Goal: Register for event/course

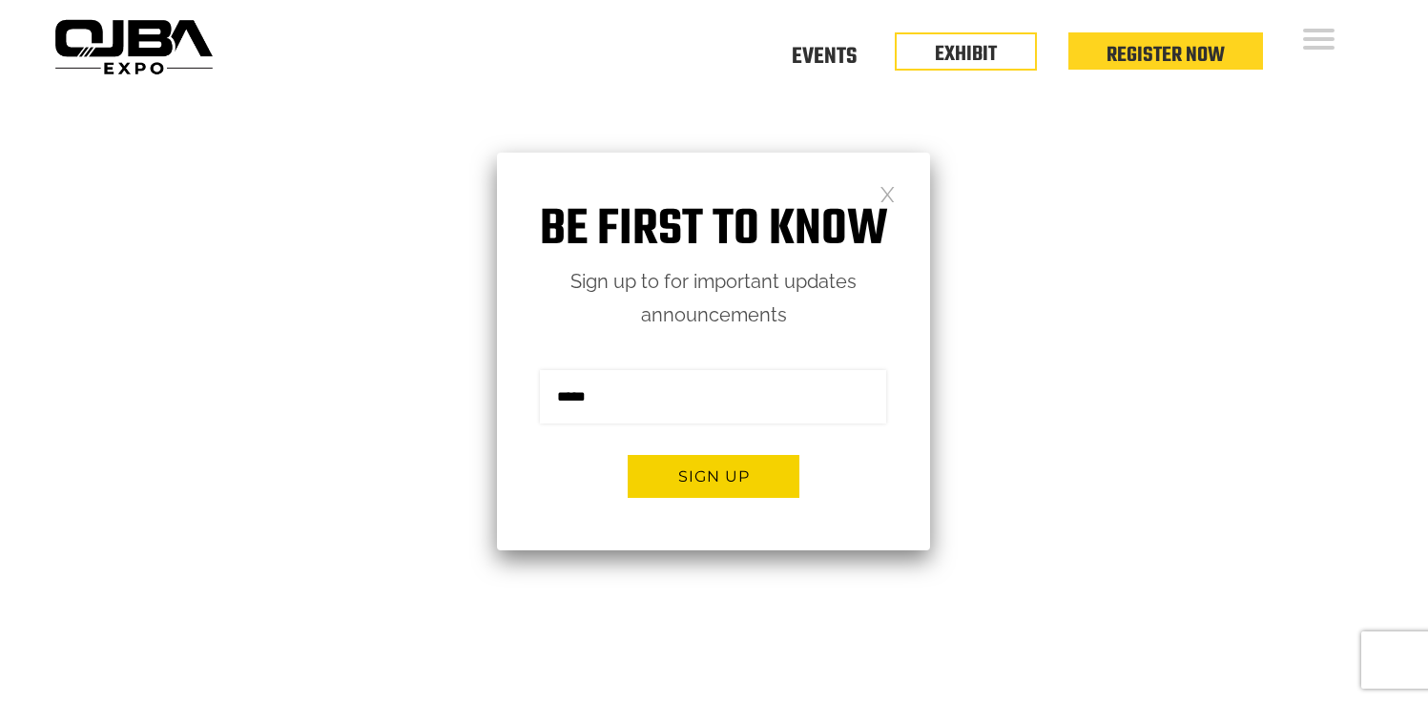
click at [889, 195] on link at bounding box center [888, 193] width 16 height 16
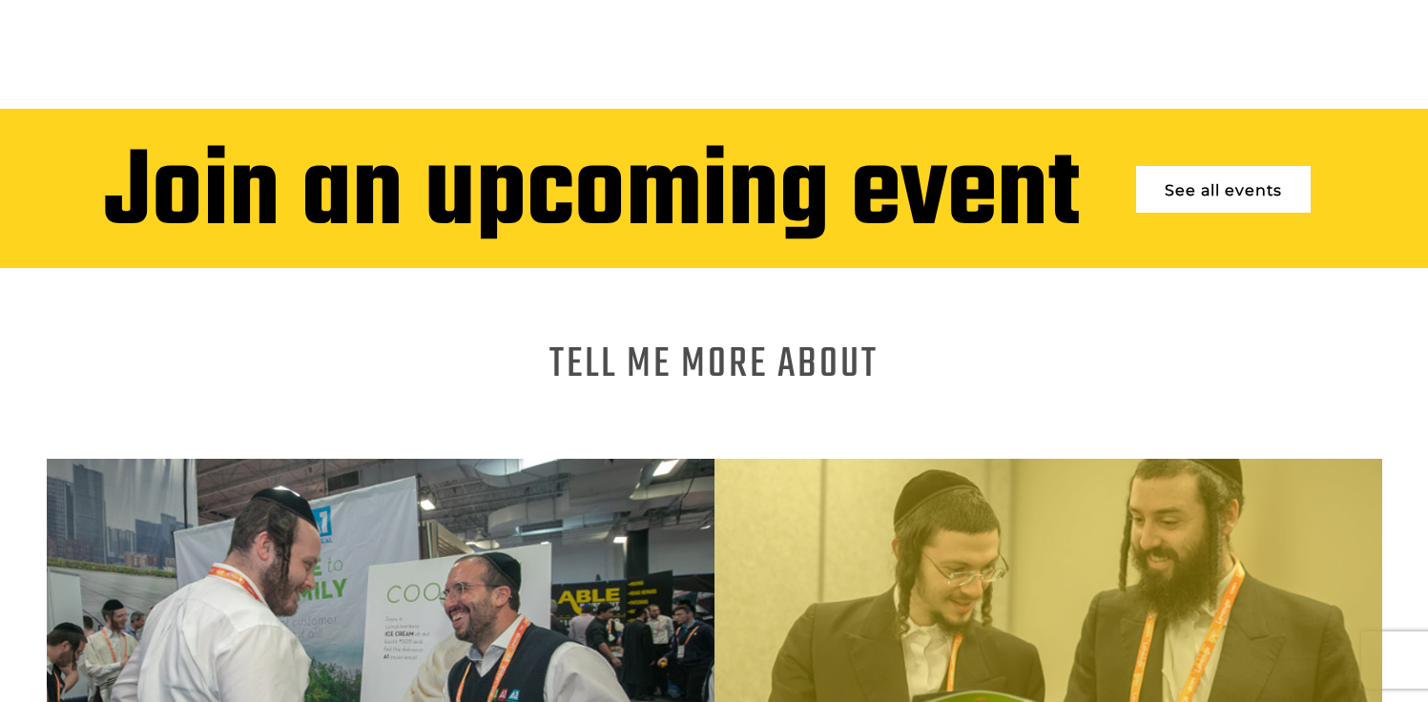
scroll to position [1012, 0]
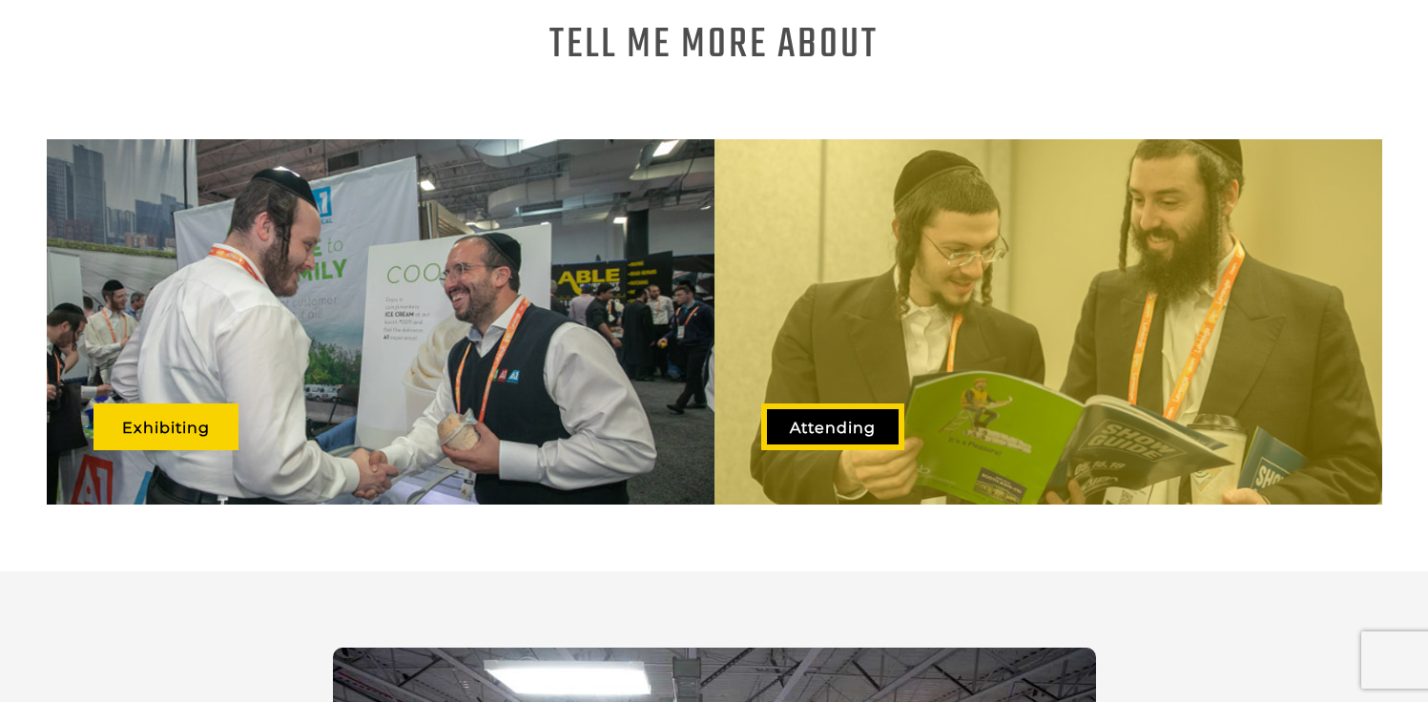
click at [881, 405] on link "Attending" at bounding box center [832, 427] width 143 height 47
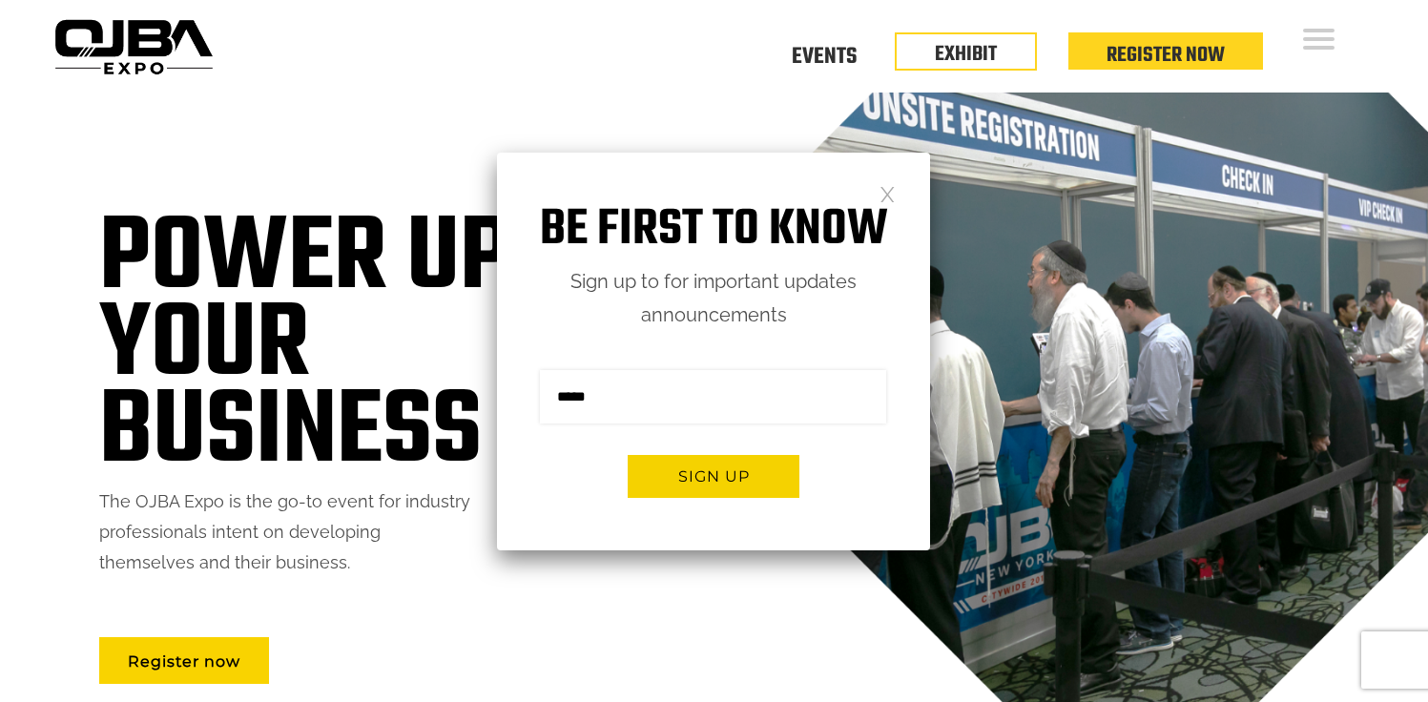
click at [898, 194] on div "Be first to know Sign up to for important updates announcements Sign me up for …" at bounding box center [713, 352] width 433 height 398
click at [892, 194] on link at bounding box center [888, 193] width 16 height 16
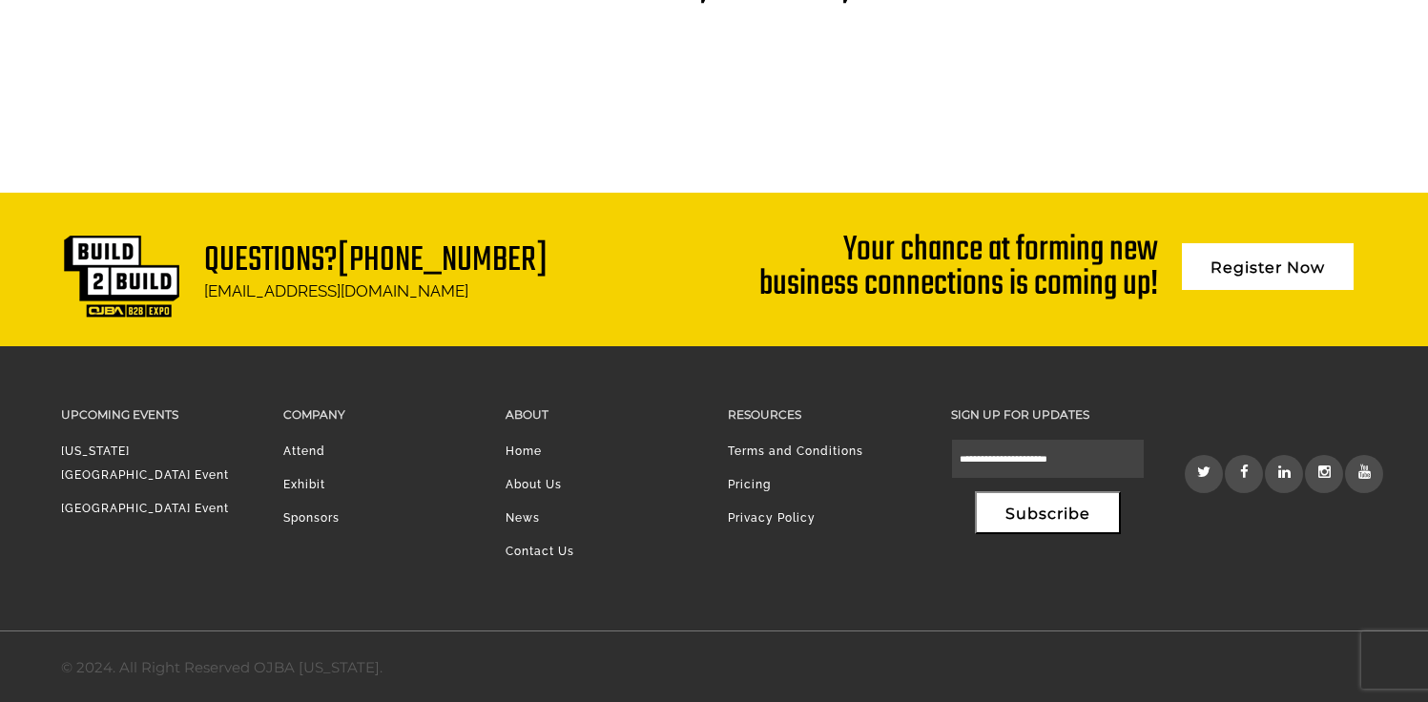
click at [1242, 475] on icon at bounding box center [1246, 472] width 12 height 14
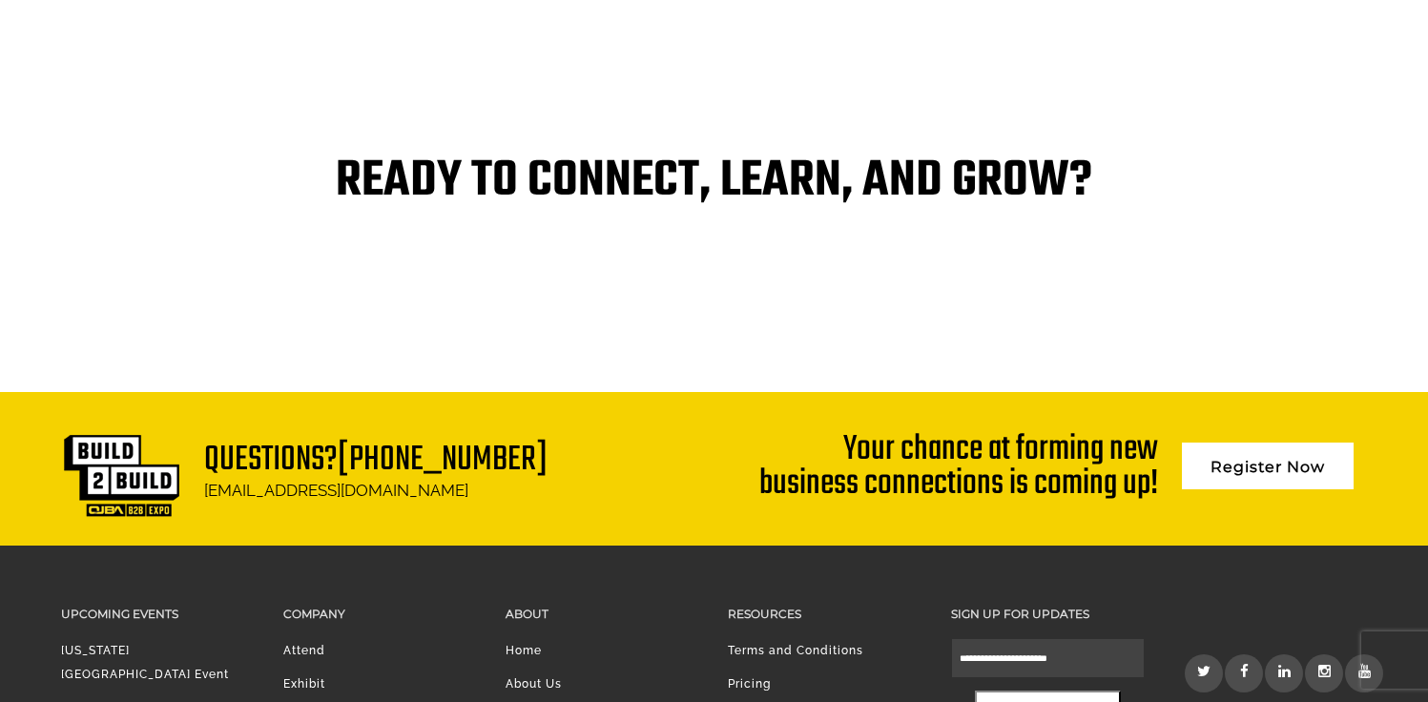
scroll to position [4162, 0]
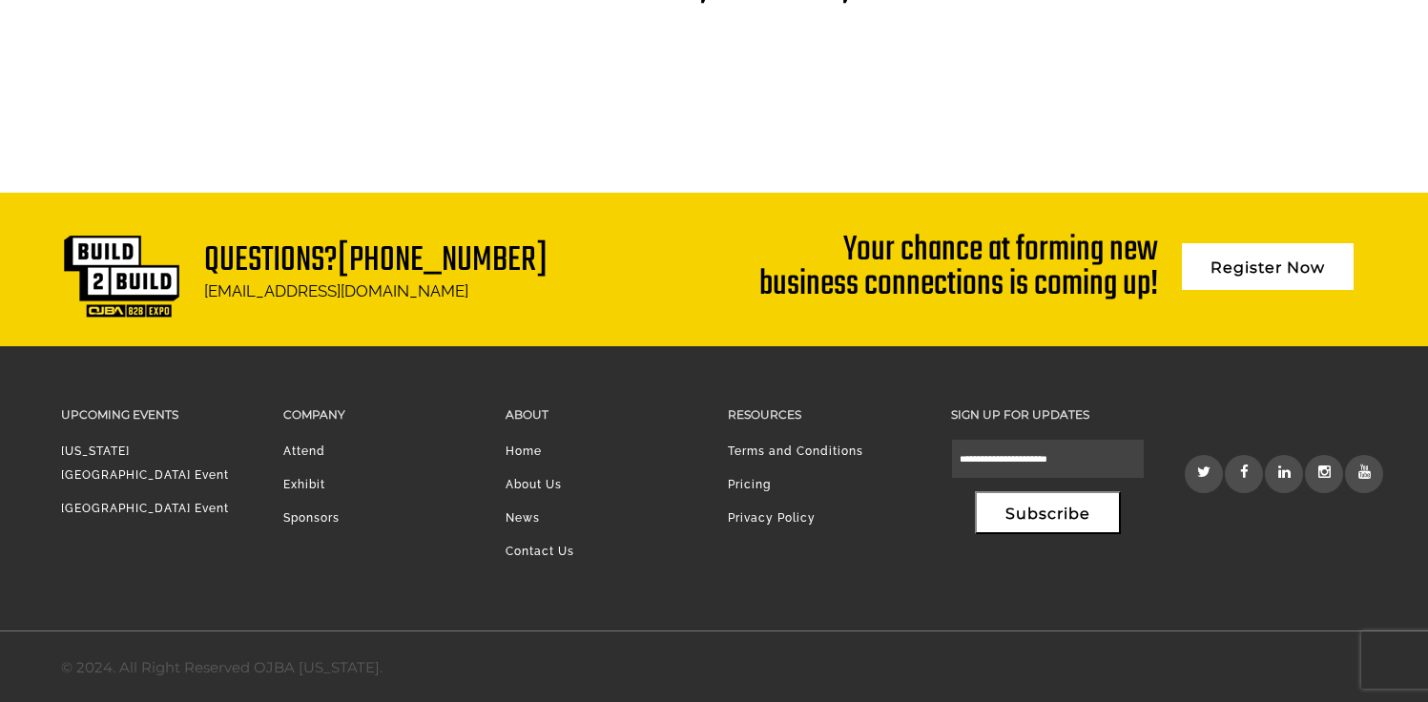
click at [1251, 465] on icon at bounding box center [1246, 472] width 12 height 14
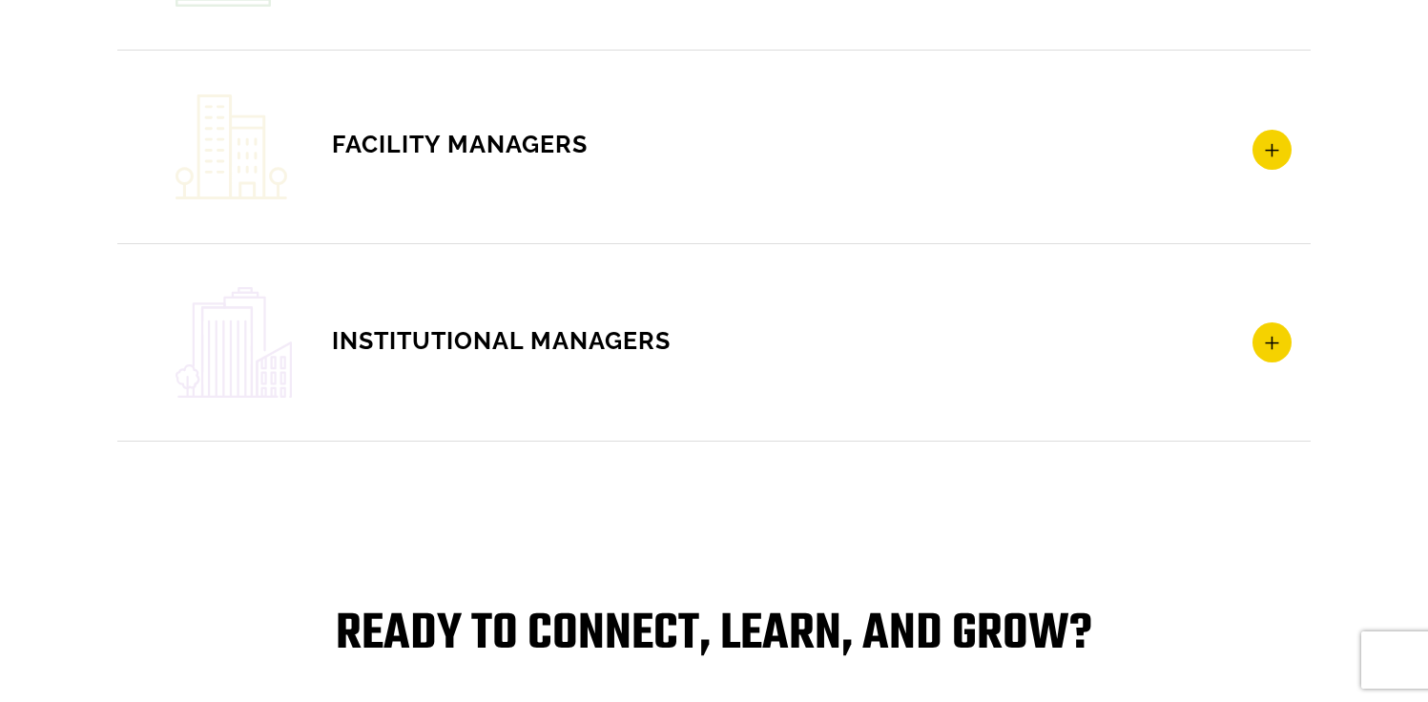
scroll to position [4162, 0]
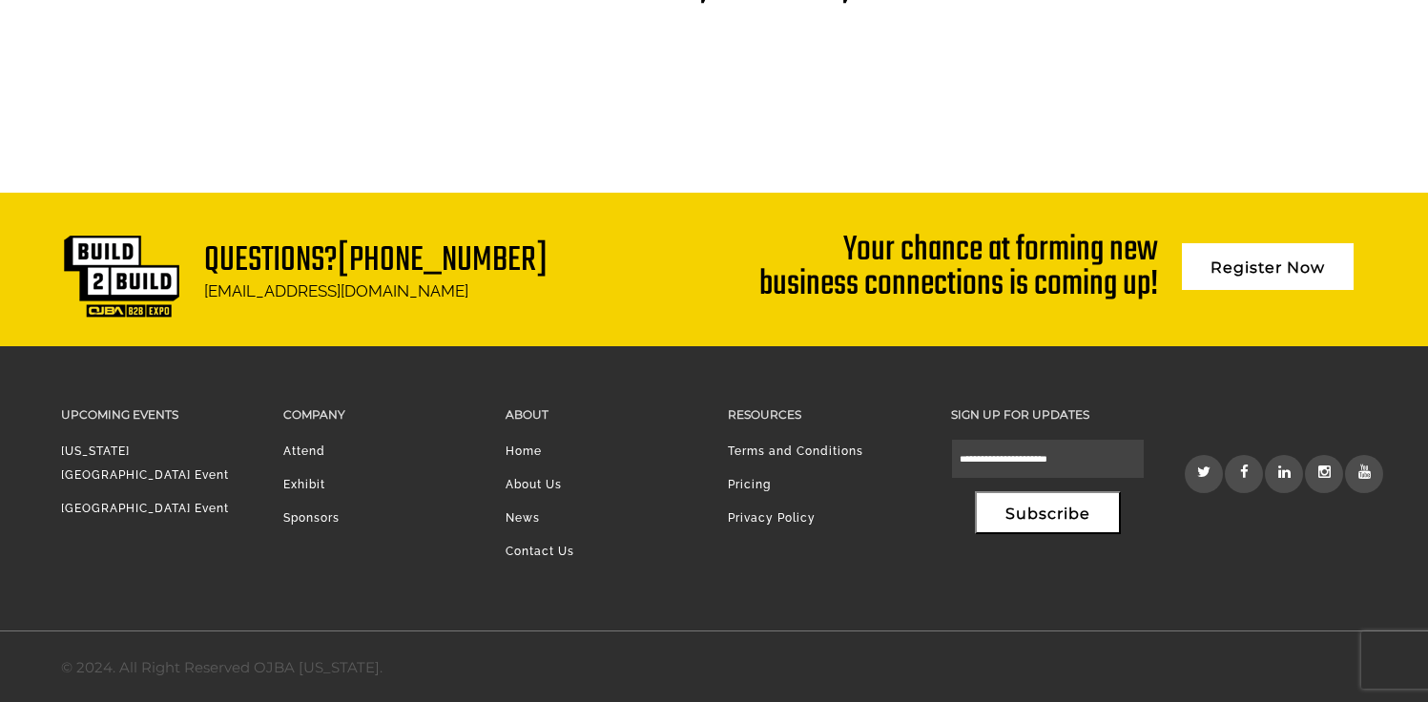
click at [1246, 468] on icon at bounding box center [1246, 472] width 12 height 14
